Goal: Find specific page/section: Find specific page/section

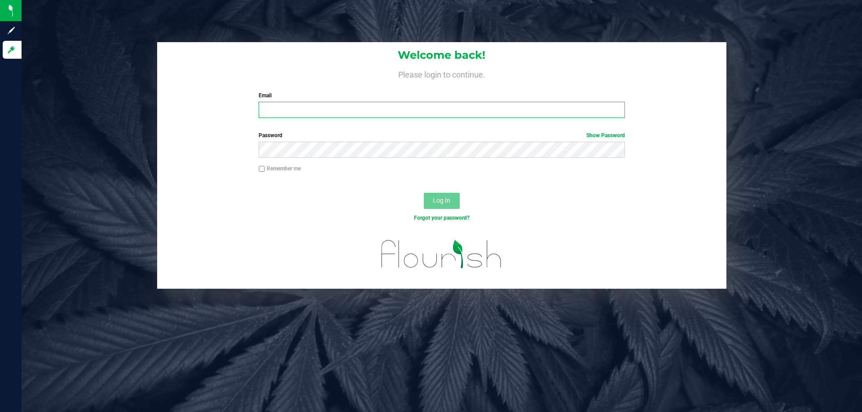
click at [316, 107] on input "Email" at bounding box center [442, 110] width 366 height 16
type input "[EMAIL_ADDRESS][DOMAIN_NAME]"
click at [424, 193] on button "Log In" at bounding box center [442, 201] width 36 height 16
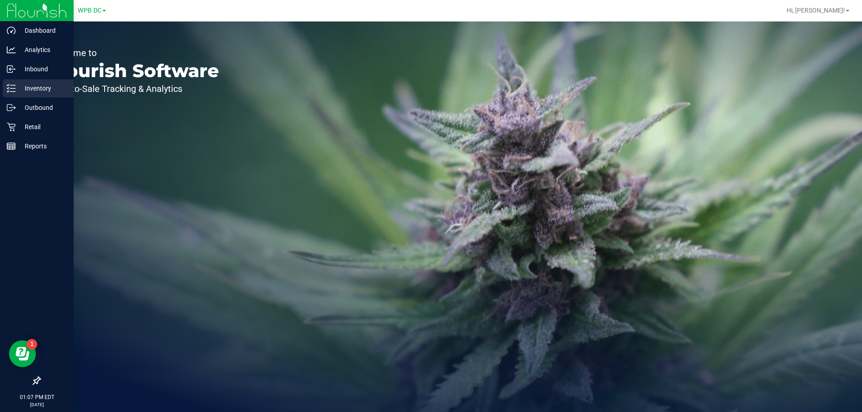
click at [27, 86] on p "Inventory" at bounding box center [43, 88] width 54 height 11
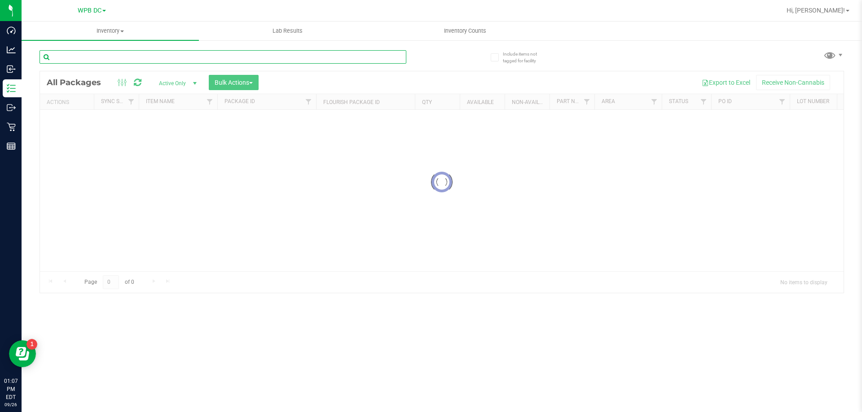
click at [184, 56] on input "text" at bounding box center [222, 56] width 367 height 13
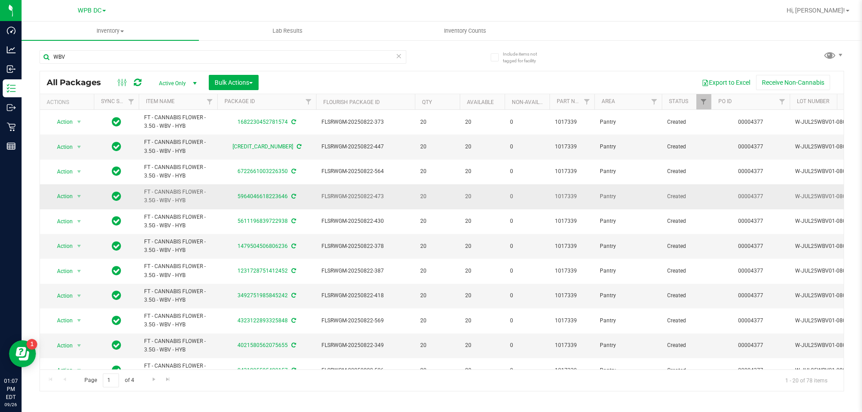
drag, startPoint x: 144, startPoint y: 193, endPoint x: 202, endPoint y: 198, distance: 58.1
click at [202, 198] on td "FT - CANNABIS FLOWER - 3.5G - WBV - HYB" at bounding box center [178, 196] width 79 height 25
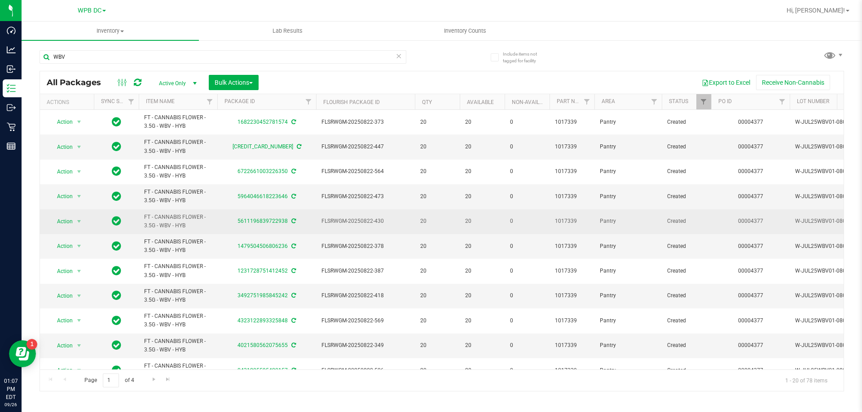
copy span "FT - CANNABIS FLOWER - 3.5G - WBV - HYB"
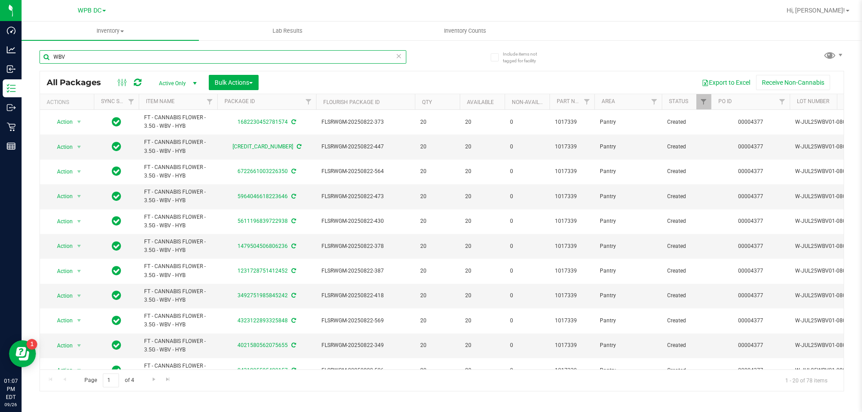
click at [128, 55] on input "WBV" at bounding box center [222, 56] width 367 height 13
paste input "FT - CANNABIS FLOWER - 3.5G - WBV - HYB"
type input "FT - CANNABIS FLOWER - 3.5G - WBV - HYB"
click at [821, 13] on span "Hi, [PERSON_NAME]!" at bounding box center [815, 10] width 58 height 7
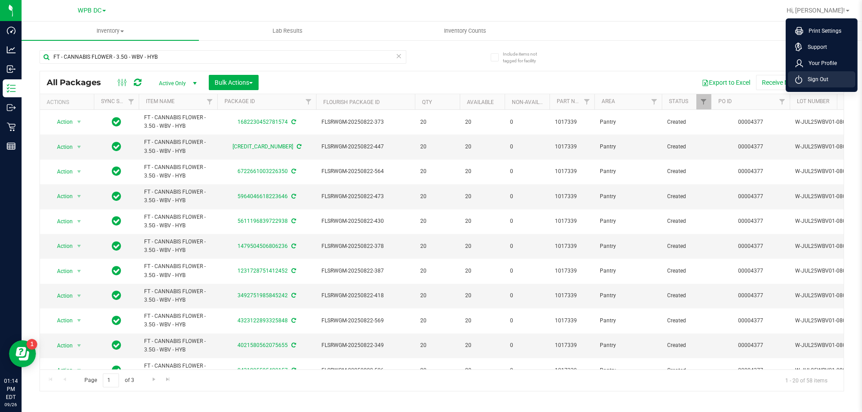
click at [831, 73] on li "Sign Out" at bounding box center [821, 79] width 67 height 16
